Goal: Find specific page/section: Find specific page/section

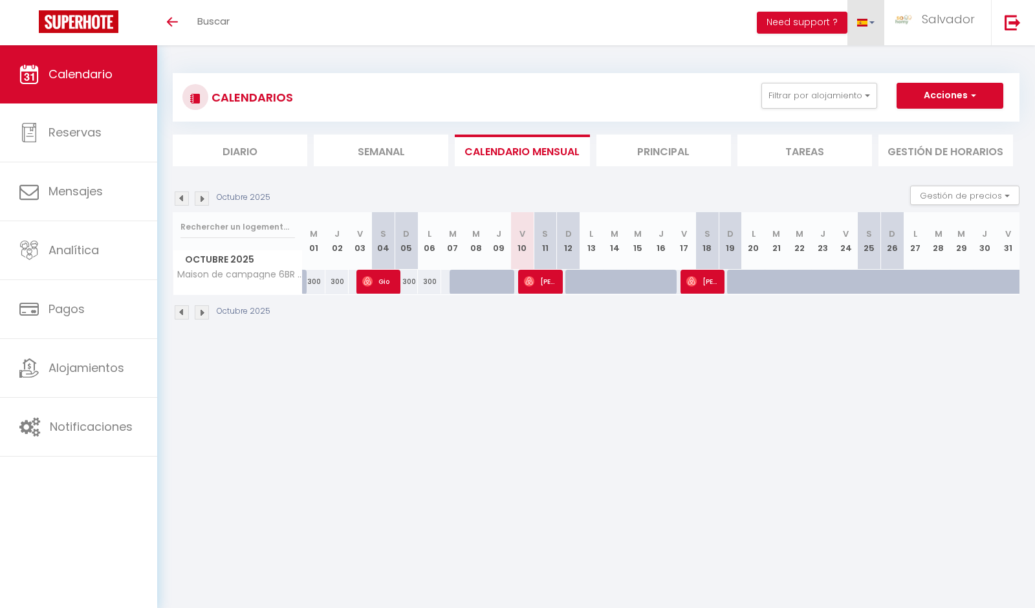
click at [879, 32] on link at bounding box center [866, 22] width 38 height 45
click at [871, 74] on link at bounding box center [864, 83] width 39 height 21
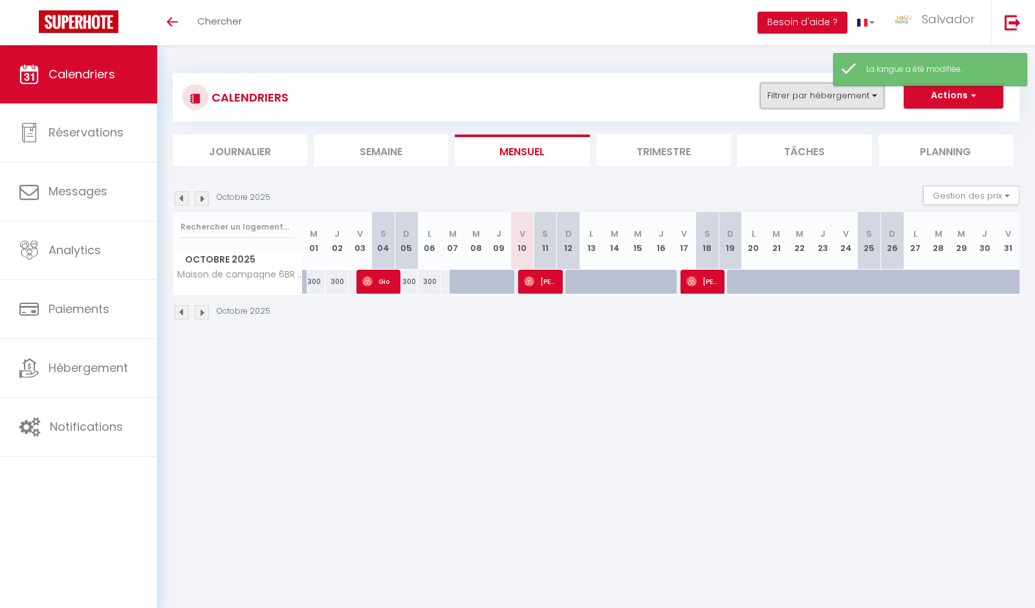
click at [830, 102] on button "Filtrer par hébergement" at bounding box center [822, 96] width 124 height 26
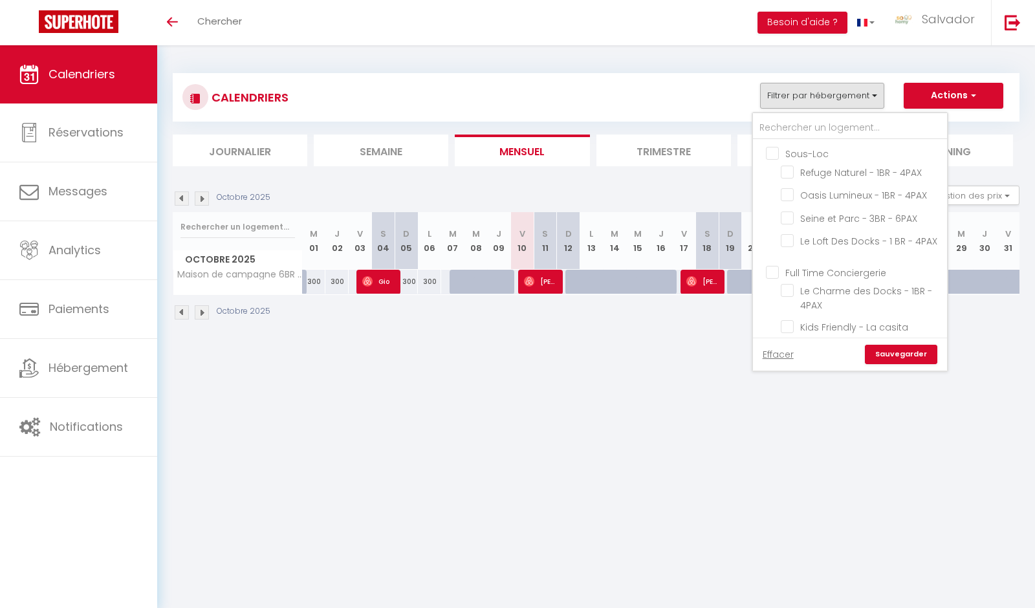
click at [778, 267] on input "Full Time Conciergerie" at bounding box center [863, 271] width 194 height 13
checkbox input "true"
checkbox input "false"
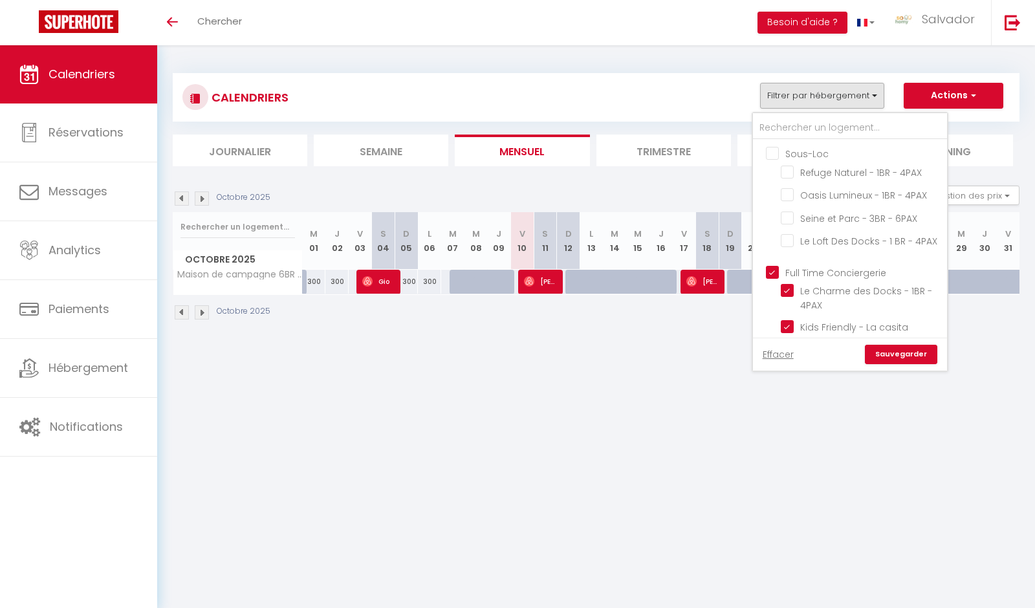
checkbox input "false"
checkbox input "true"
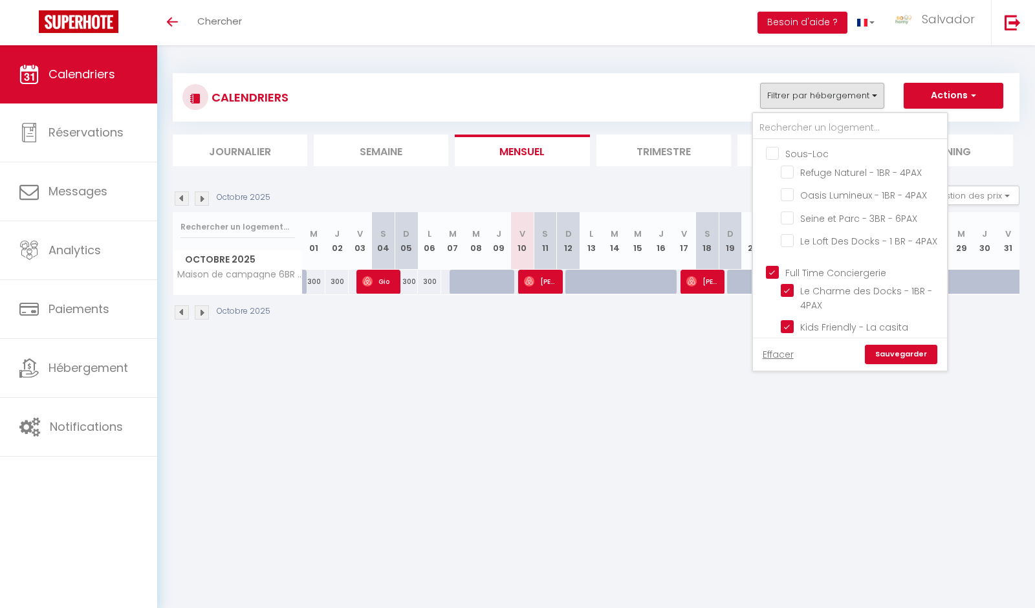
checkbox input "false"
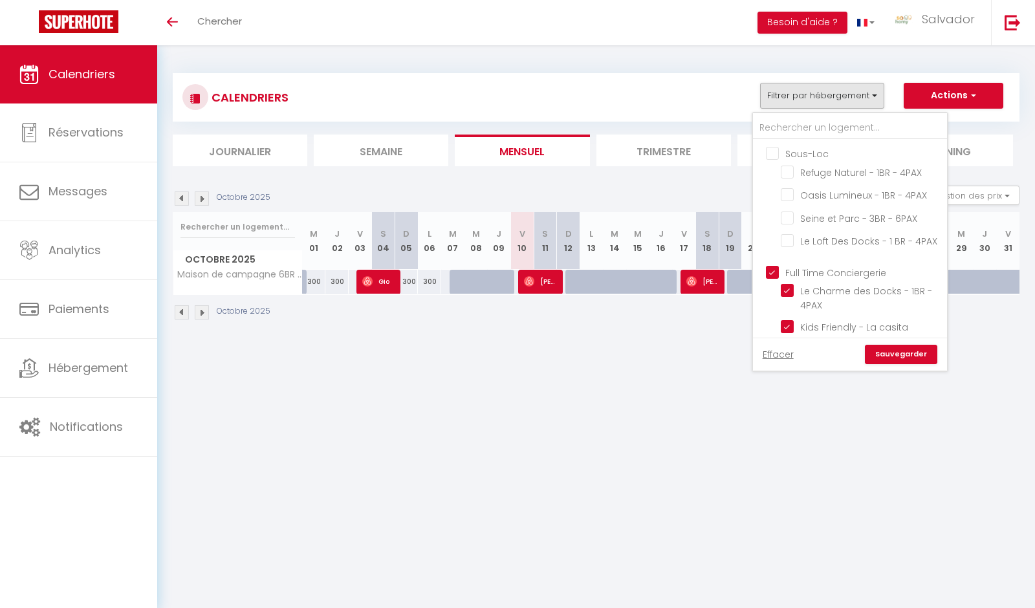
click at [884, 350] on link "Sauvegarder" at bounding box center [901, 354] width 72 height 19
